Goal: Task Accomplishment & Management: Manage account settings

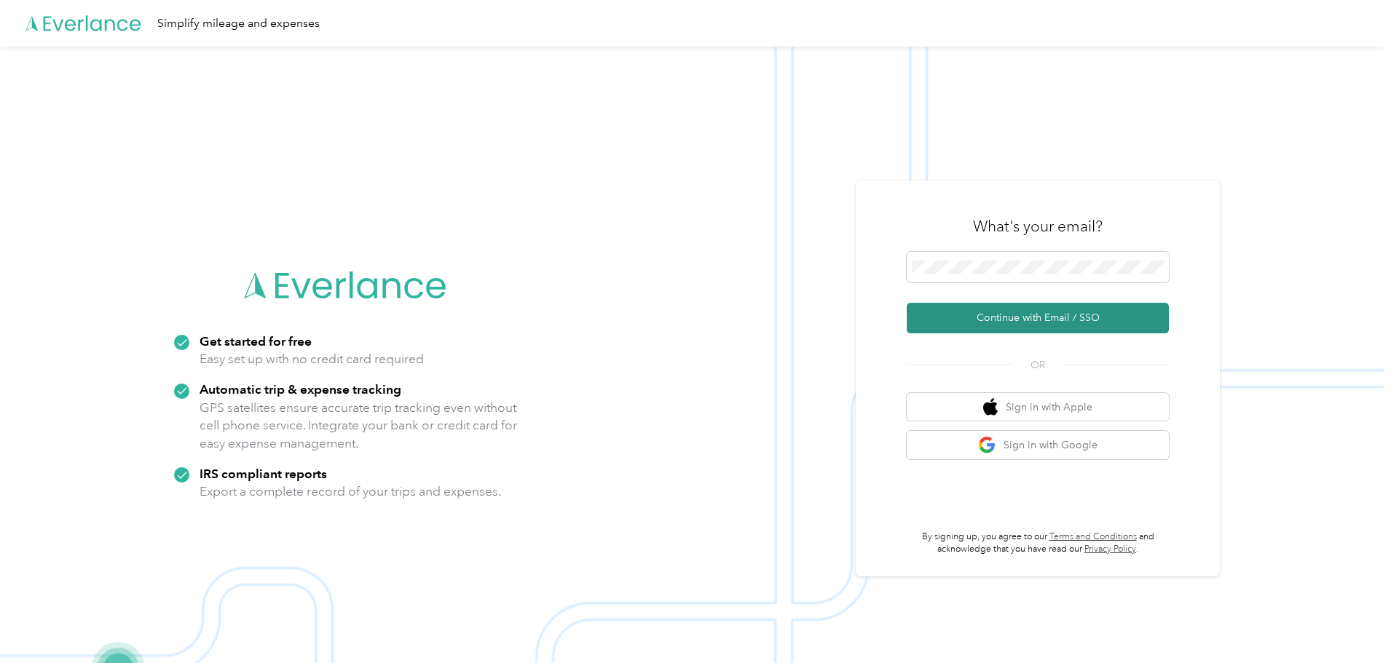
click at [1017, 315] on button "Continue with Email / SSO" at bounding box center [1038, 318] width 262 height 31
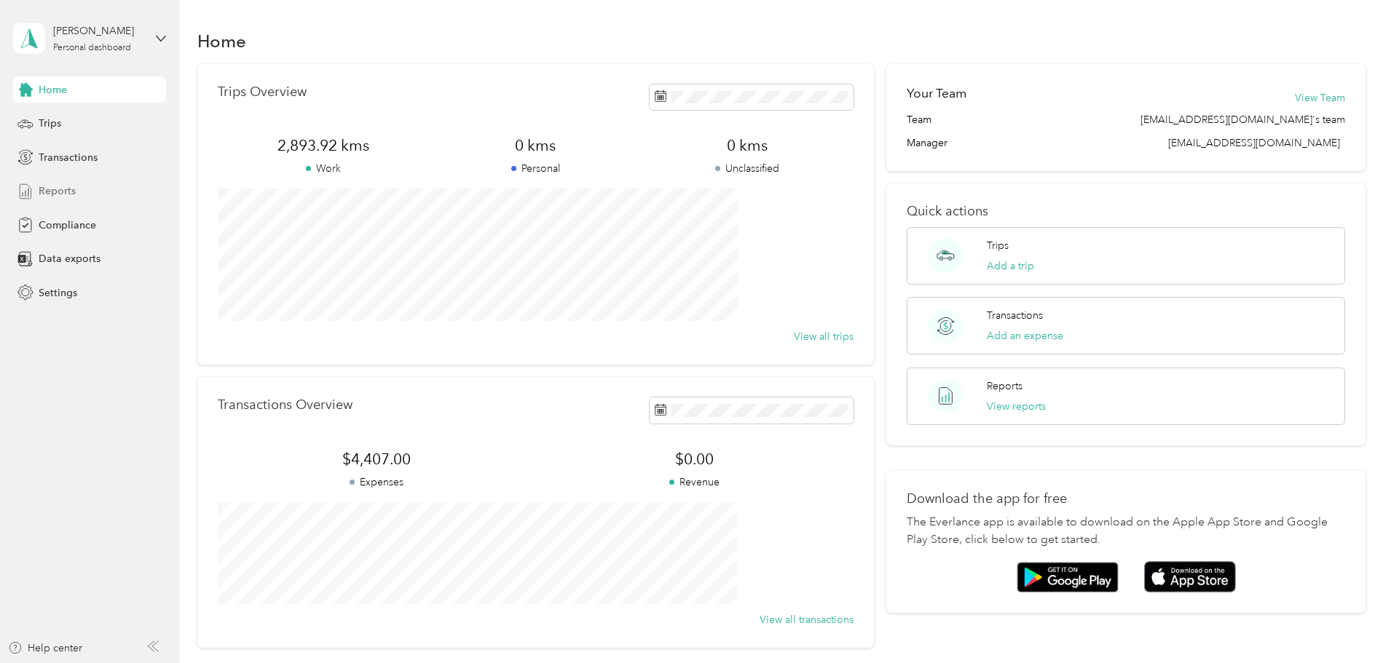
click at [60, 191] on span "Reports" at bounding box center [57, 191] width 37 height 15
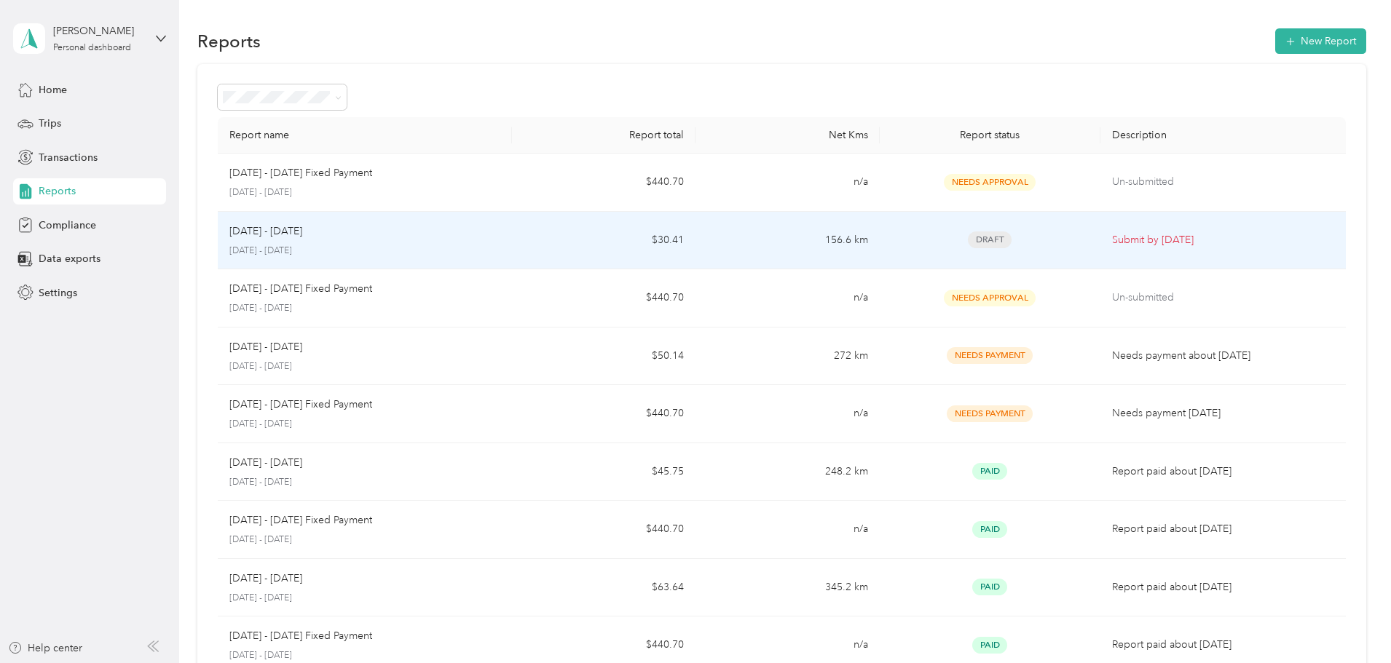
click at [302, 234] on p "Aug 1 - 31, 2025" at bounding box center [265, 232] width 73 height 16
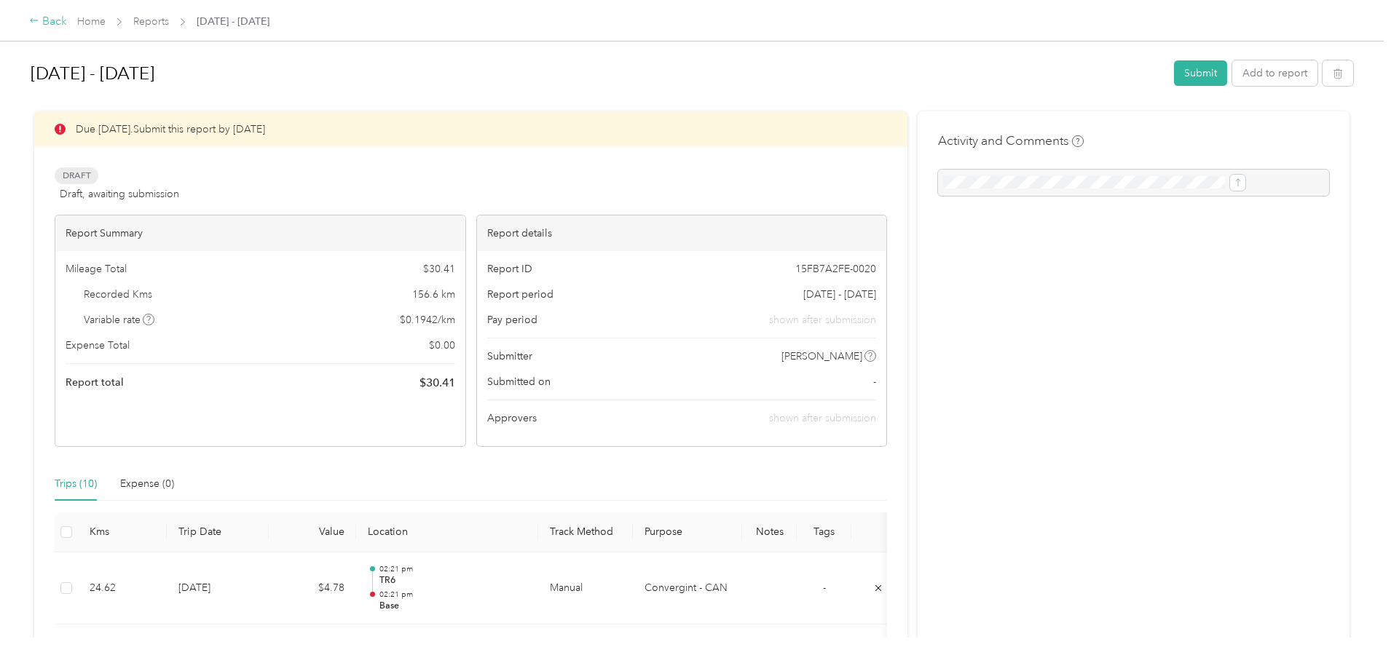
click at [67, 20] on div "Back" at bounding box center [48, 21] width 38 height 17
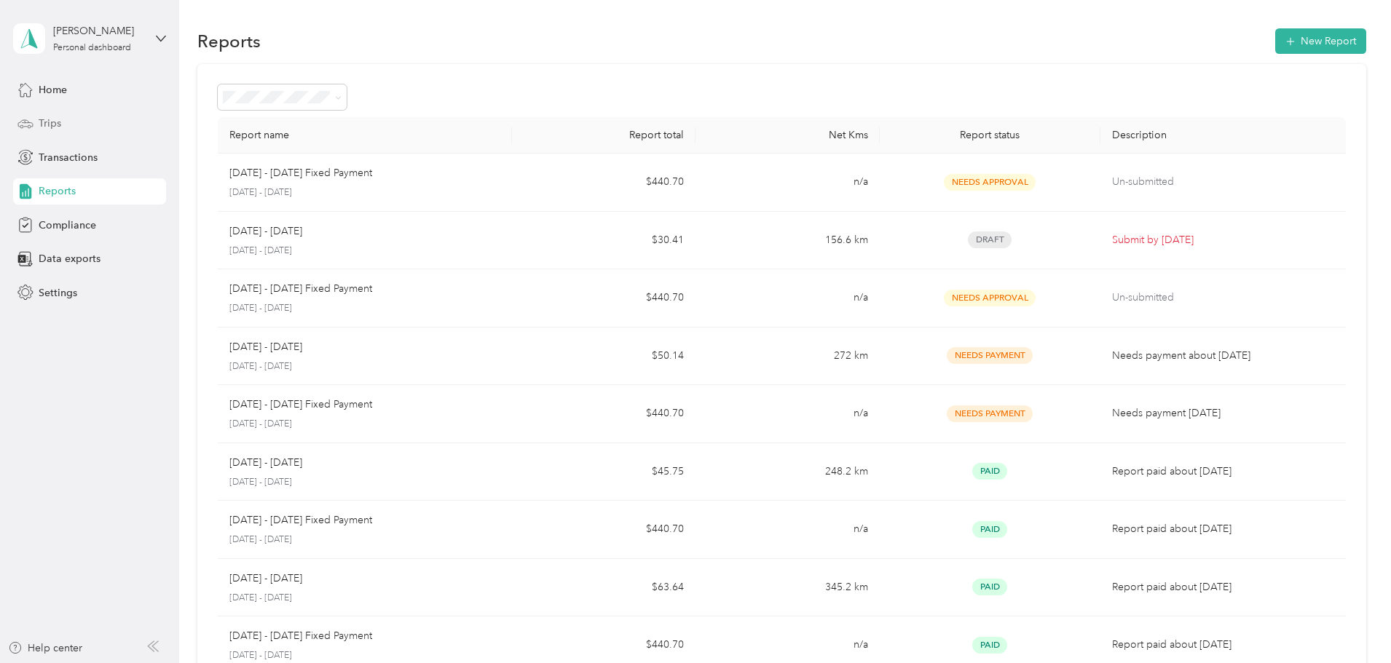
click at [51, 126] on span "Trips" at bounding box center [50, 123] width 23 height 15
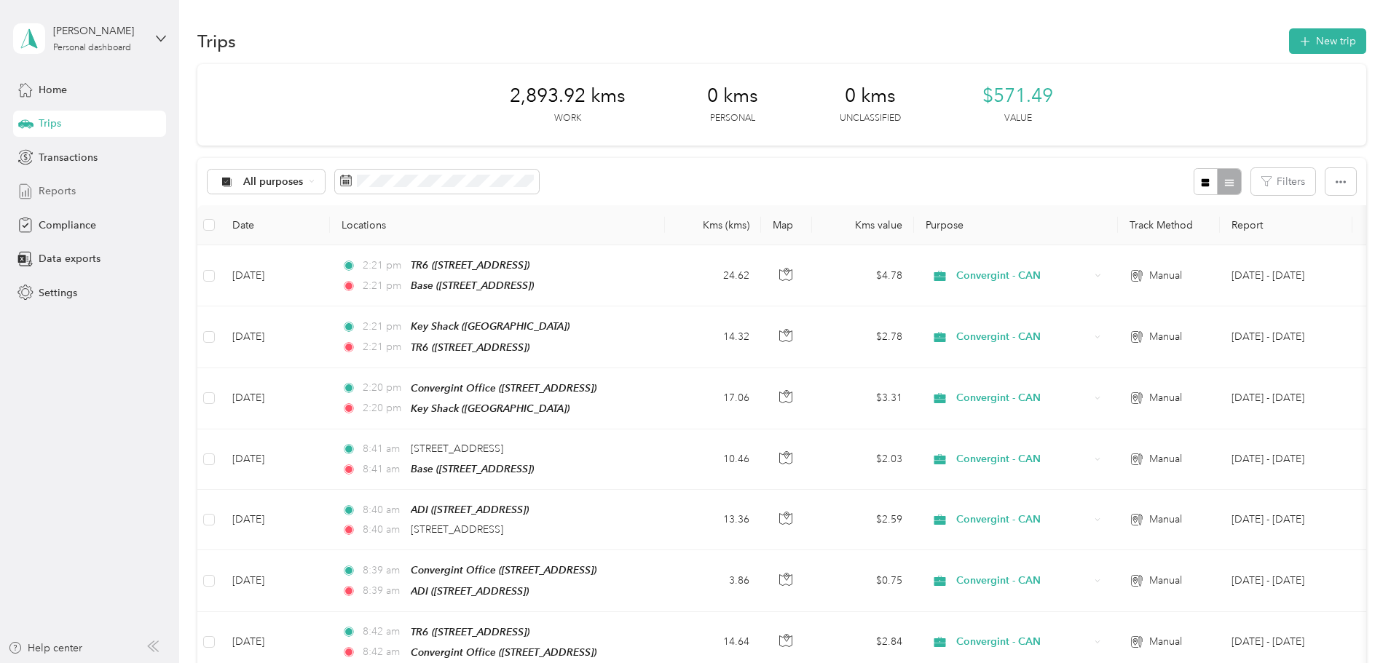
click at [74, 191] on span "Reports" at bounding box center [57, 191] width 37 height 15
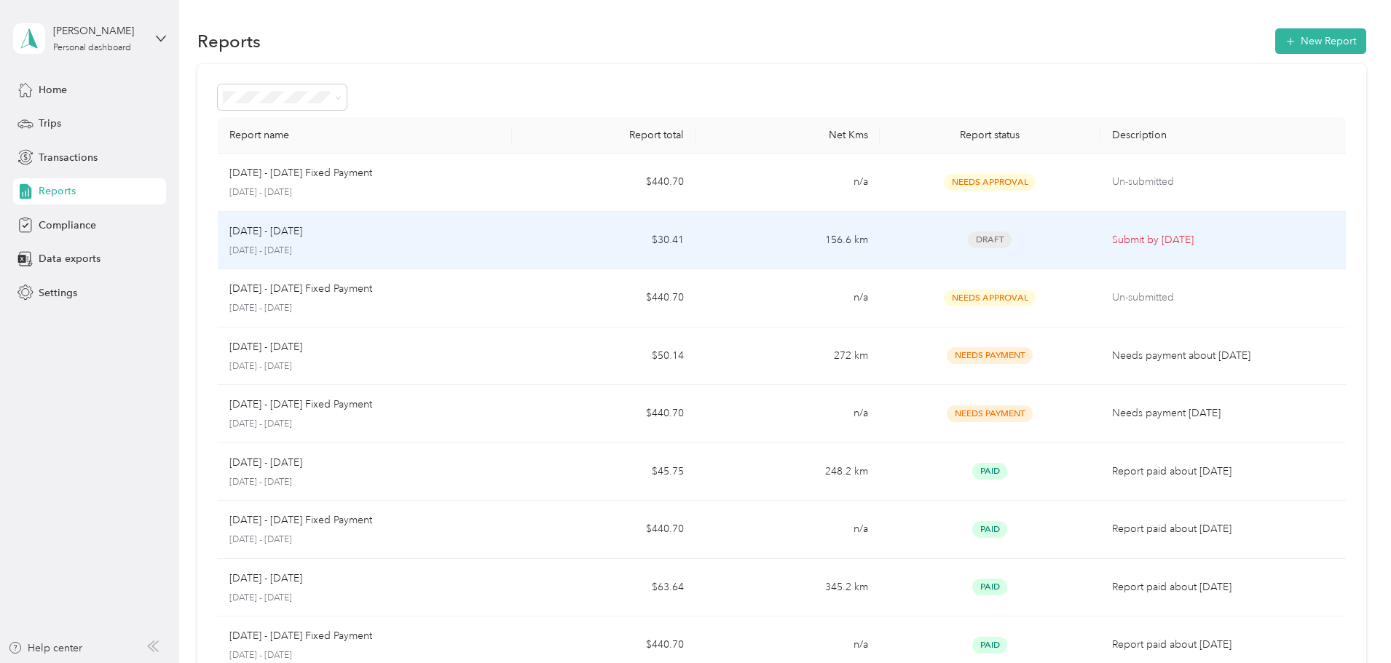
click at [366, 249] on p "August 1 - 31, 2025" at bounding box center [364, 251] width 271 height 13
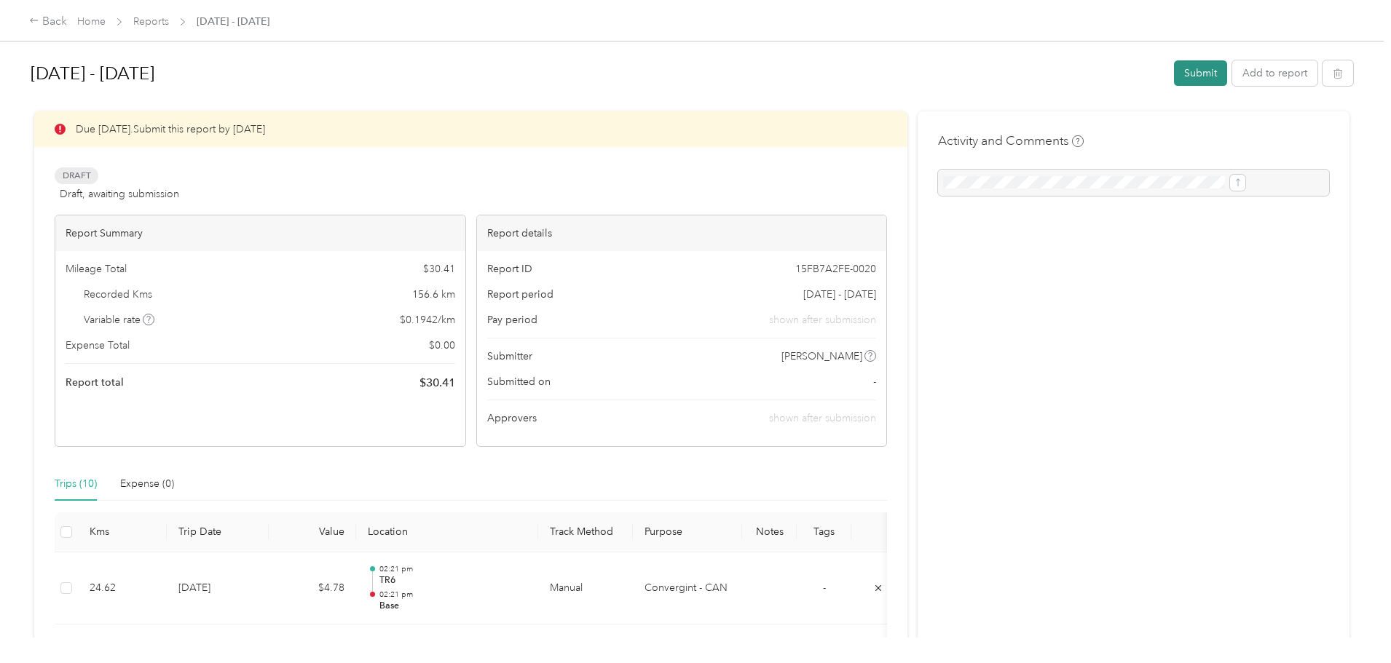
click at [1174, 71] on button "Submit" at bounding box center [1200, 72] width 53 height 25
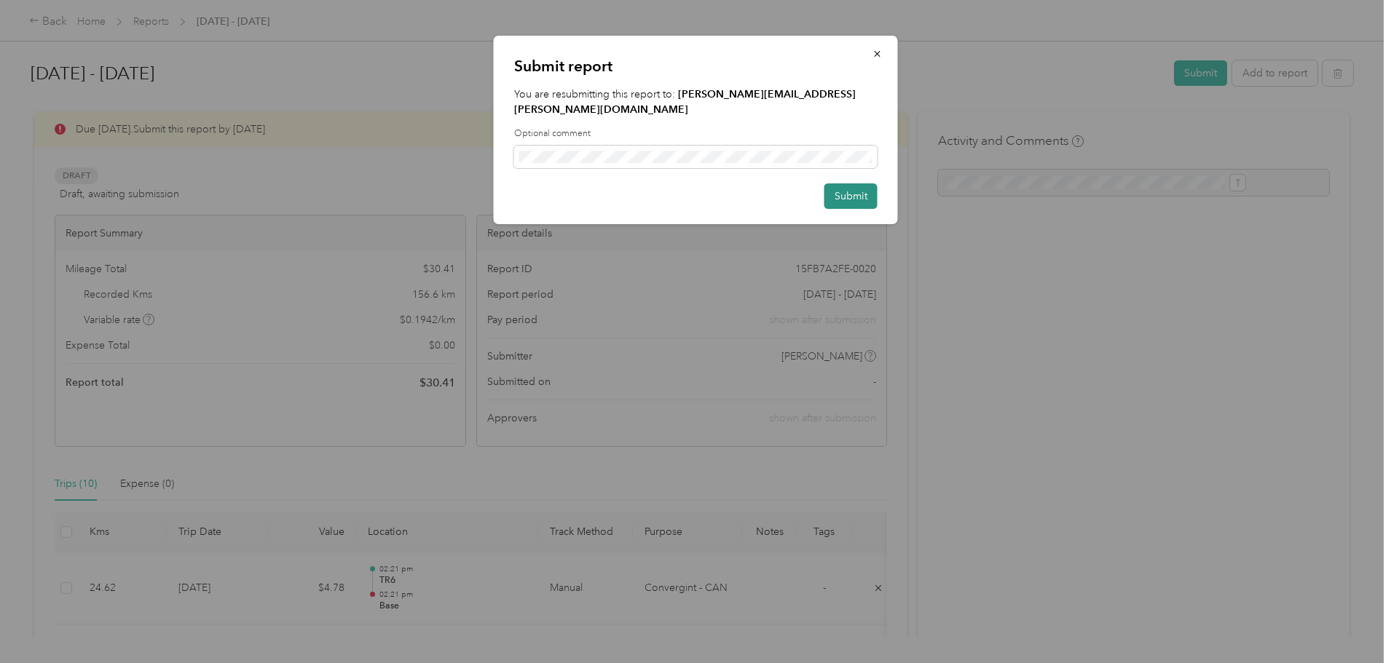
click at [867, 185] on button "Submit" at bounding box center [850, 196] width 53 height 25
